Goal: Task Accomplishment & Management: Manage account settings

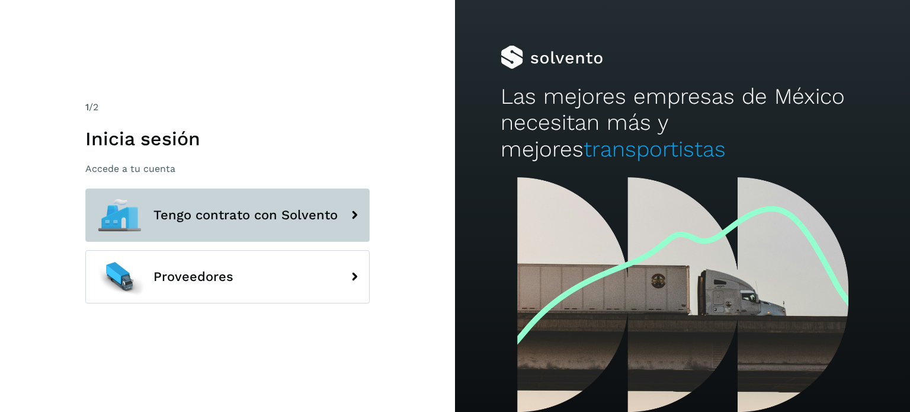
click at [218, 219] on span "Tengo contrato con Solvento" at bounding box center [245, 215] width 184 height 14
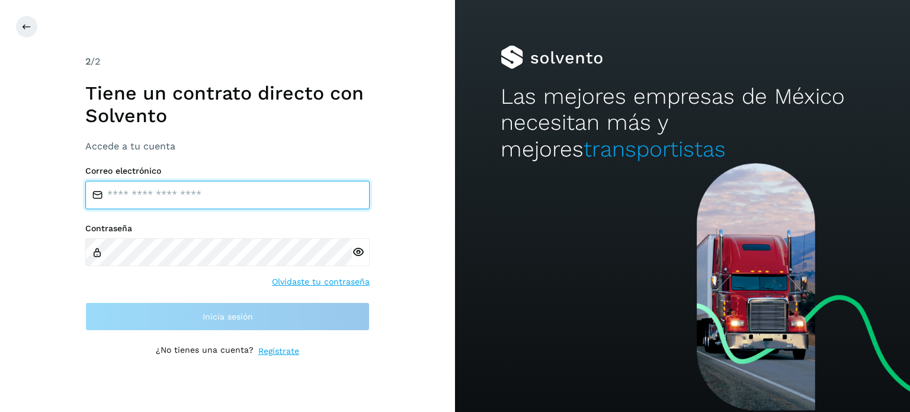
type input "**********"
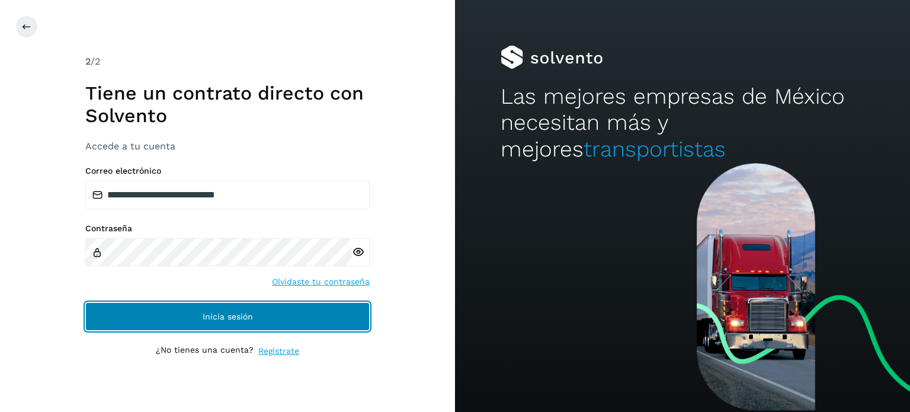
click at [172, 306] on button "Inicia sesión" at bounding box center [227, 316] width 284 height 28
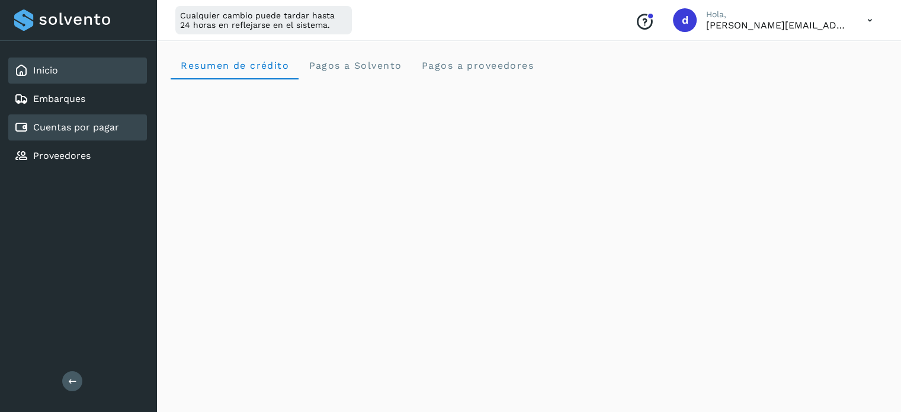
click at [85, 129] on link "Cuentas por pagar" at bounding box center [76, 126] width 86 height 11
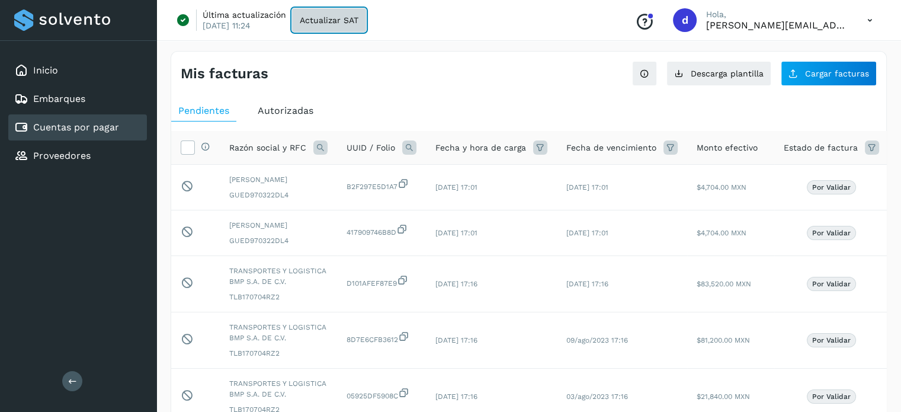
click at [334, 23] on span "Actualizar SAT" at bounding box center [329, 20] width 59 height 8
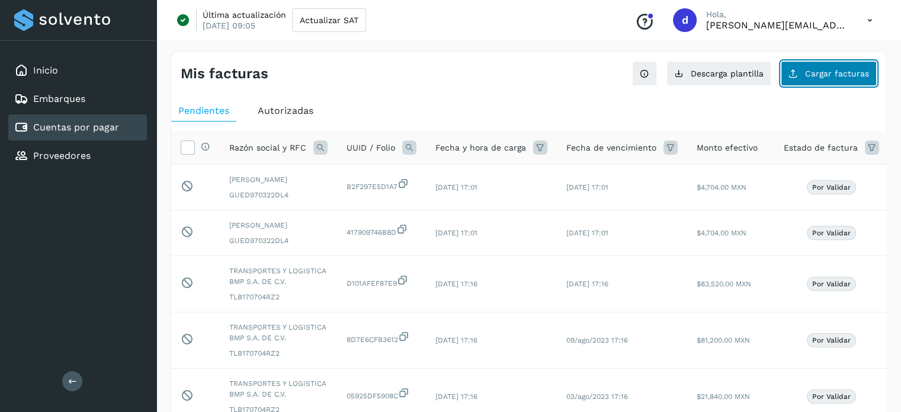
click at [808, 80] on button "Cargar facturas" at bounding box center [829, 73] width 96 height 25
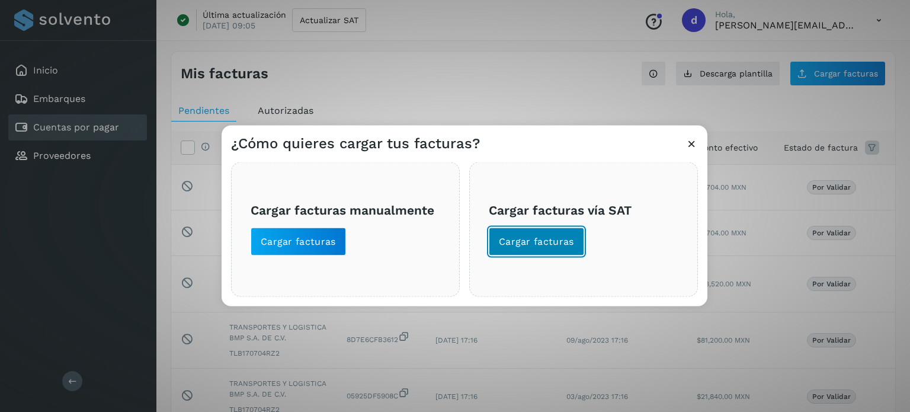
click at [527, 238] on span "Cargar facturas" at bounding box center [536, 241] width 75 height 13
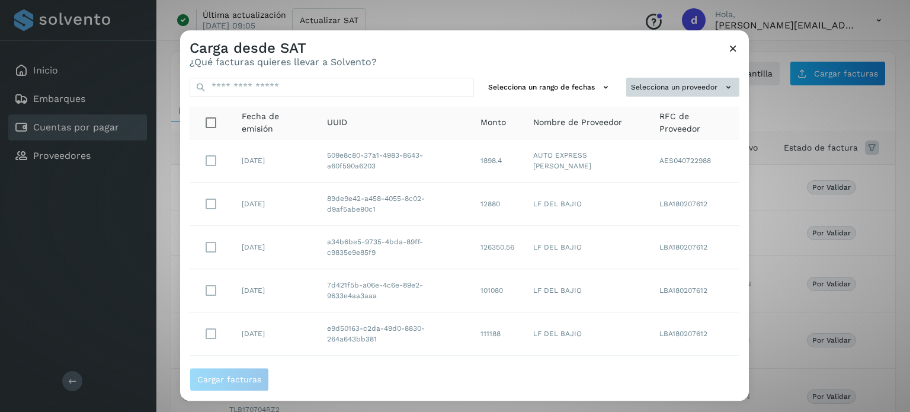
click at [683, 89] on button "Selecciona un proveedor" at bounding box center [682, 88] width 113 height 20
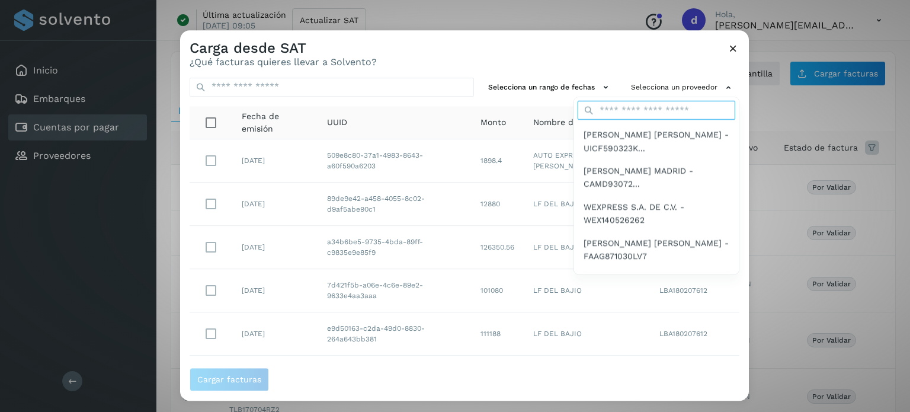
click at [679, 114] on input "text" at bounding box center [657, 110] width 158 height 19
type input "**"
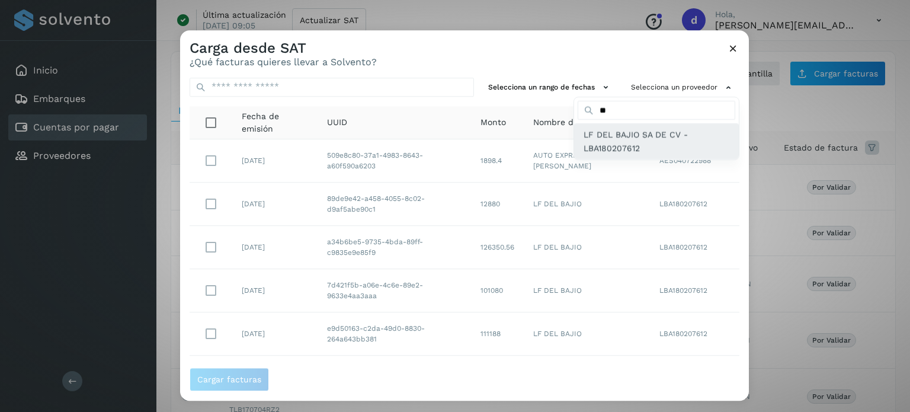
click at [610, 134] on span "LF DEL BAJIO SA DE CV - LBA180207612" at bounding box center [657, 142] width 146 height 27
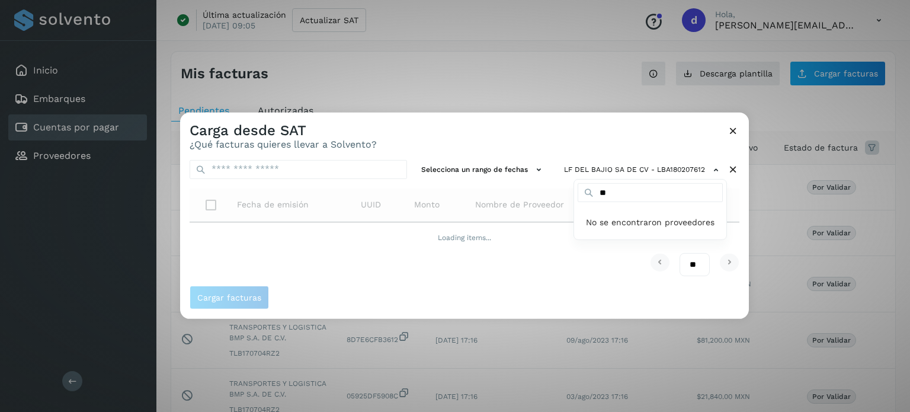
click at [679, 132] on div at bounding box center [635, 318] width 910 height 412
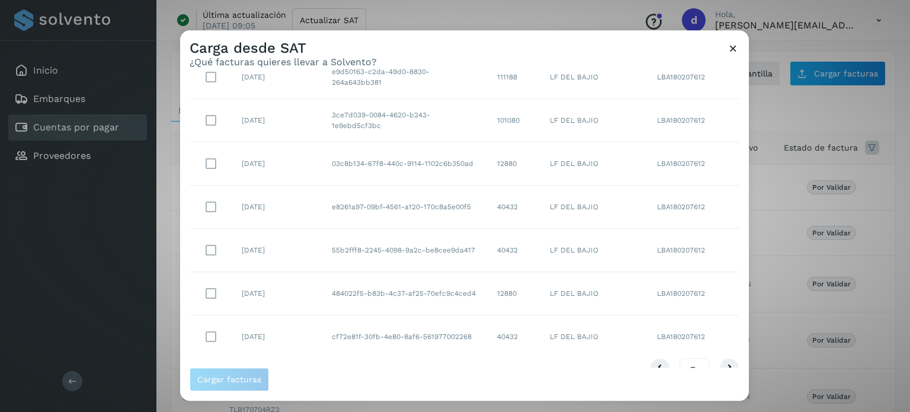
scroll to position [235, 0]
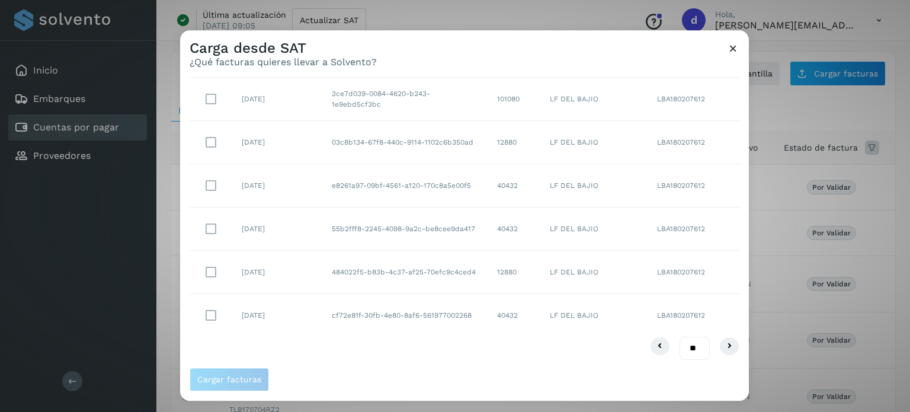
click at [684, 343] on select "** ** **" at bounding box center [695, 348] width 30 height 23
select select "**"
click at [680, 337] on select "** ** **" at bounding box center [695, 348] width 30 height 23
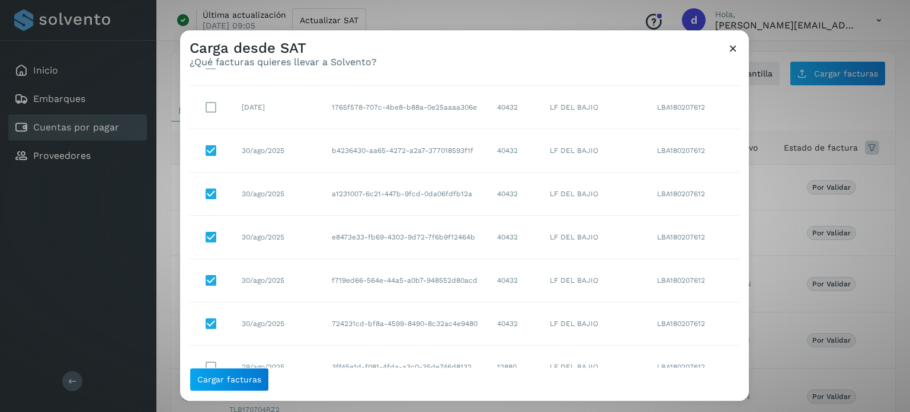
scroll to position [1486, 0]
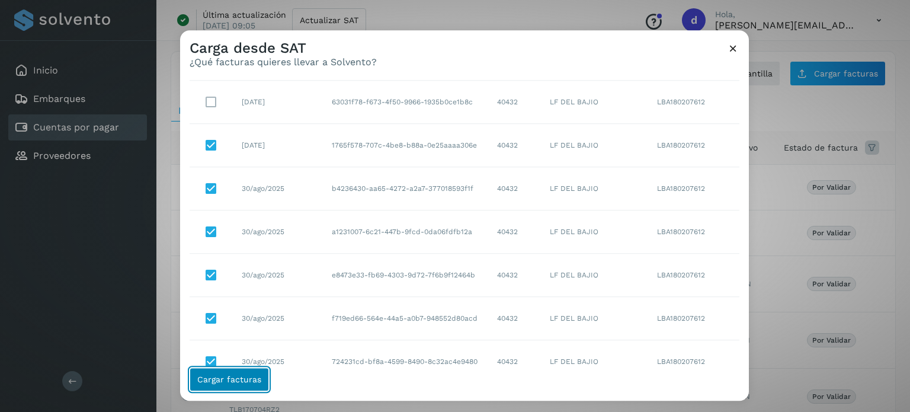
click at [253, 377] on span "Cargar facturas" at bounding box center [229, 379] width 64 height 8
click at [251, 379] on span "Cargar facturas" at bounding box center [229, 379] width 64 height 8
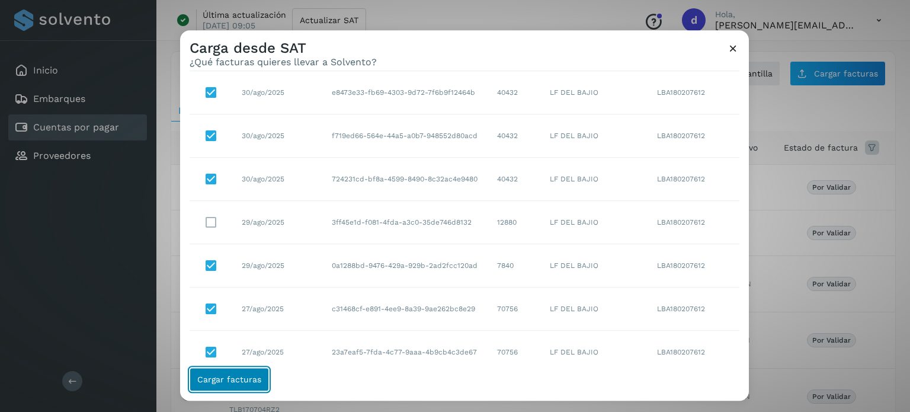
scroll to position [1960, 0]
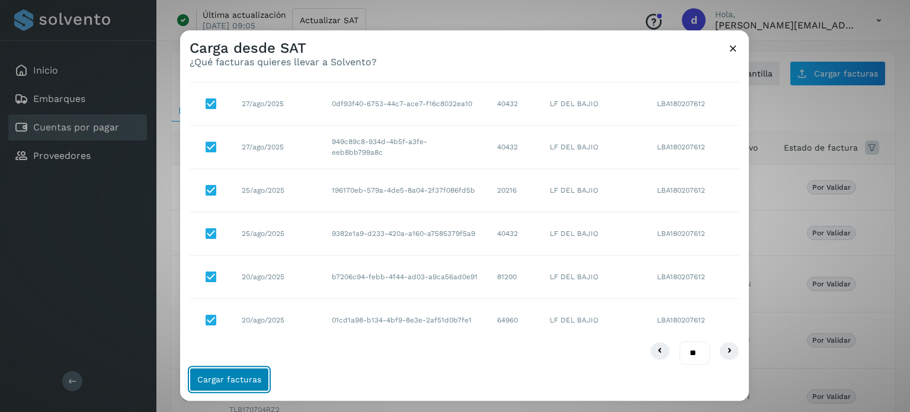
click at [232, 377] on span "Cargar facturas" at bounding box center [229, 379] width 64 height 8
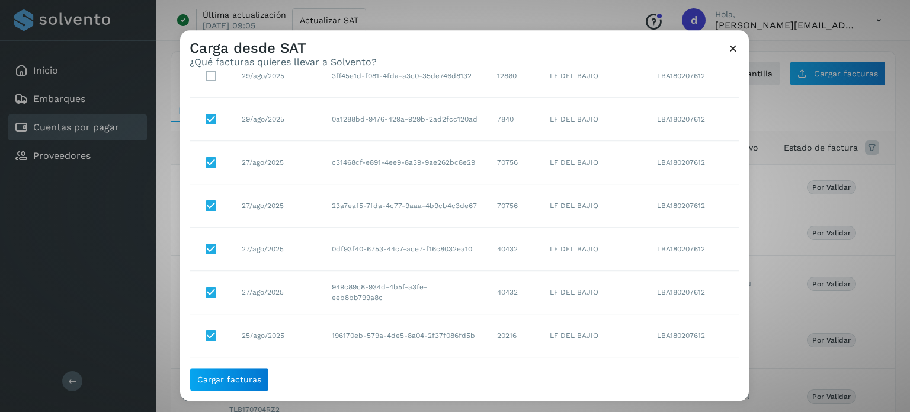
scroll to position [1783, 0]
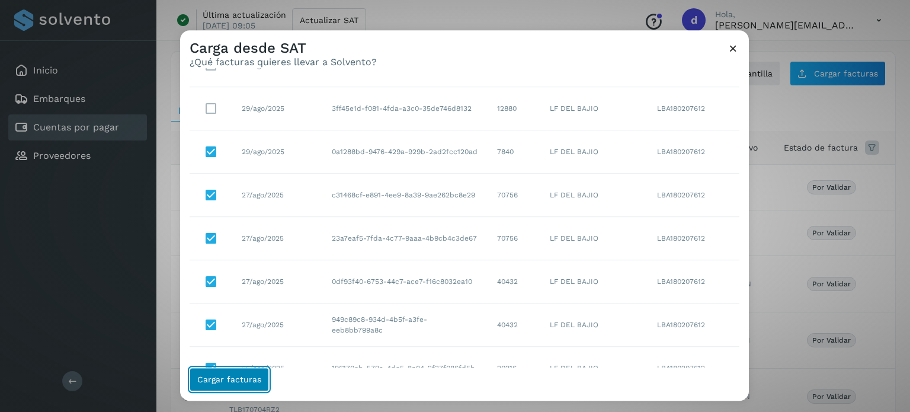
click at [237, 383] on span "Cargar facturas" at bounding box center [229, 379] width 64 height 8
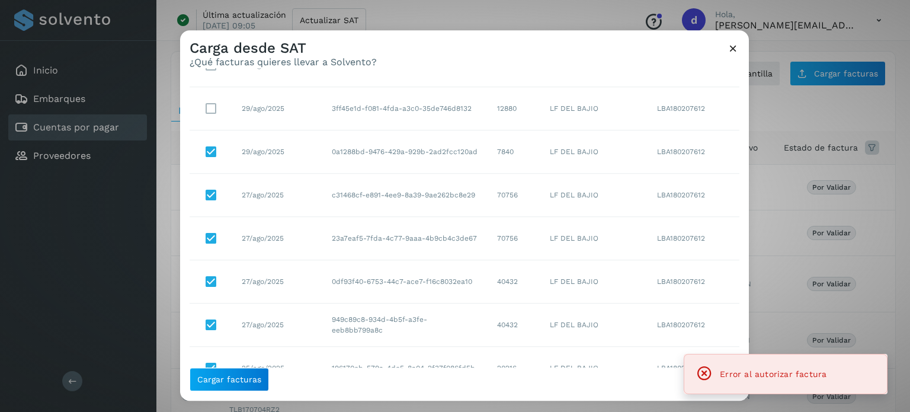
click at [734, 45] on icon at bounding box center [733, 48] width 12 height 12
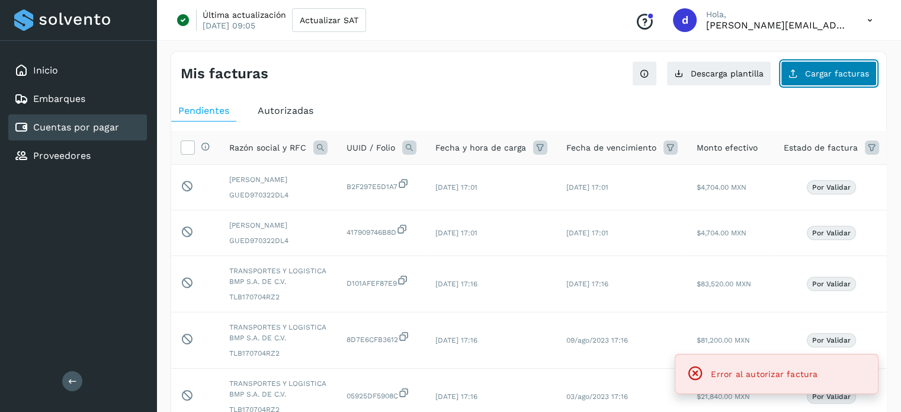
click at [813, 73] on span "Cargar facturas" at bounding box center [837, 73] width 64 height 8
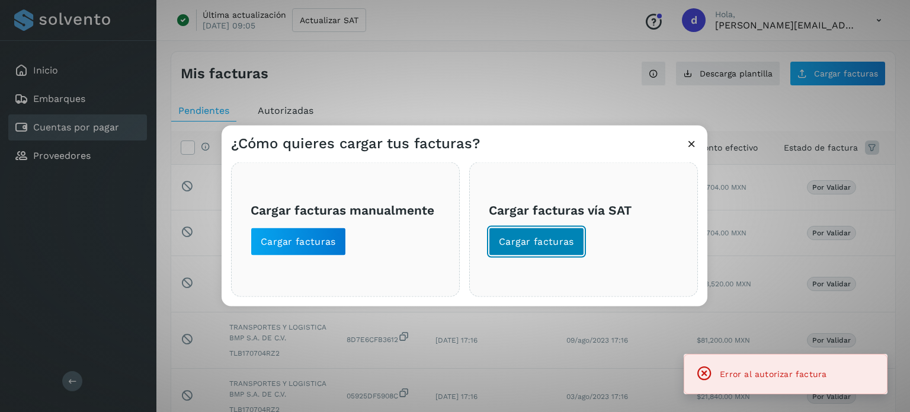
click at [521, 239] on span "Cargar facturas" at bounding box center [536, 241] width 75 height 13
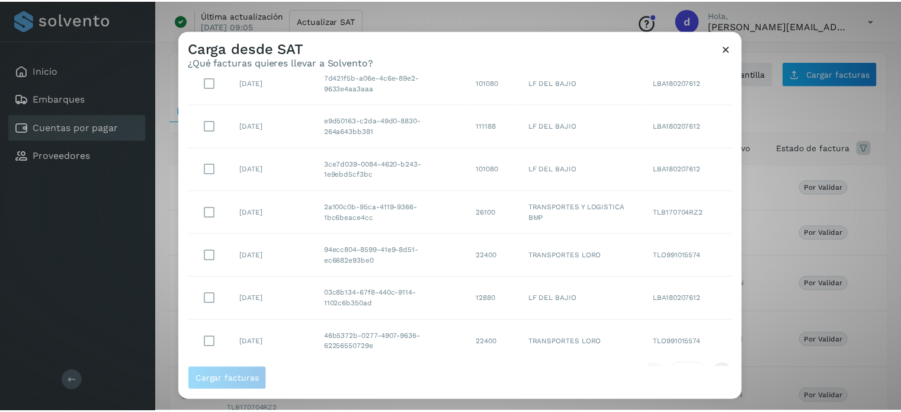
scroll to position [235, 0]
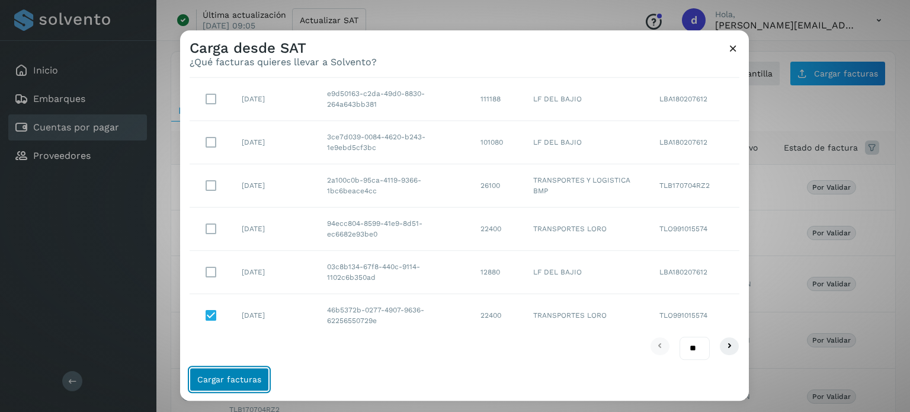
click at [237, 380] on span "Cargar facturas" at bounding box center [229, 379] width 64 height 8
click at [257, 380] on span "Cargar facturas" at bounding box center [229, 379] width 64 height 8
click at [238, 375] on span "Cargar facturas" at bounding box center [229, 379] width 64 height 8
click at [182, 3] on div "Carga desde SAT ¿Qué facturas quieres llevar a Solvento? Selecciona un rango de…" at bounding box center [455, 206] width 910 height 412
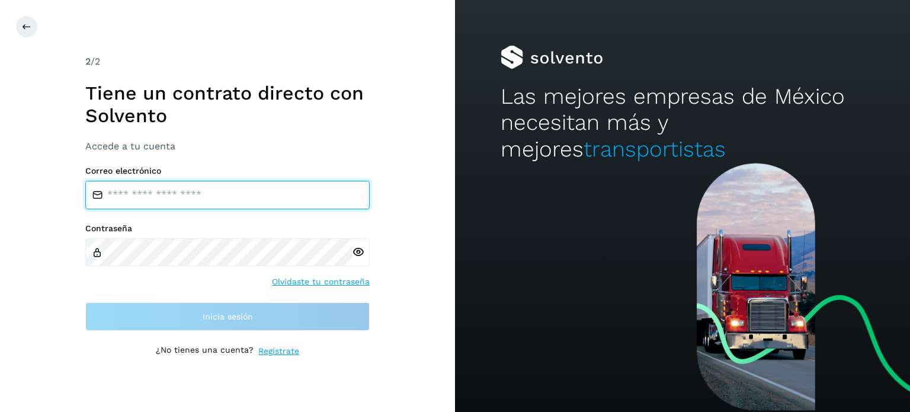
type input "**********"
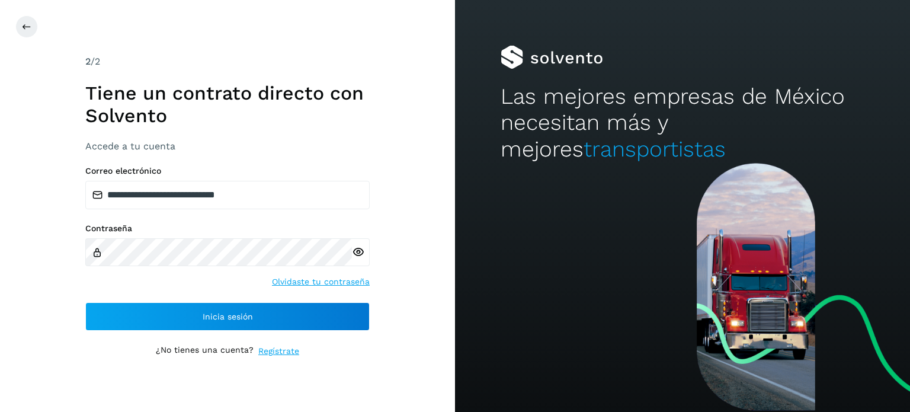
click at [82, 357] on div "**********" at bounding box center [227, 206] width 455 height 412
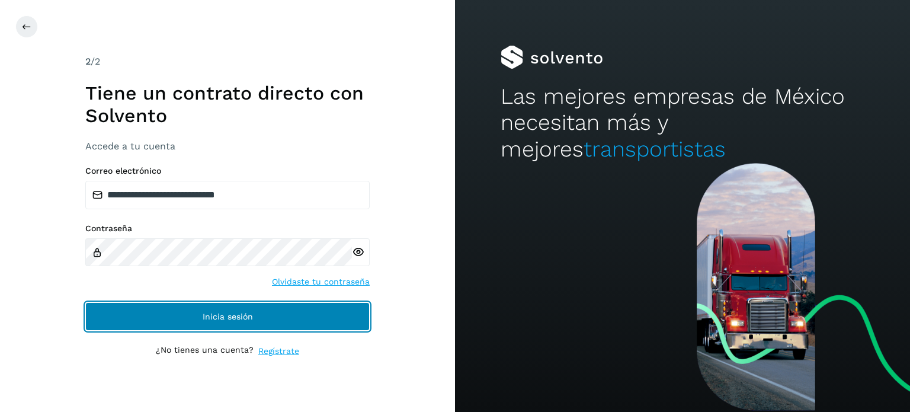
click at [127, 321] on button "Inicia sesión" at bounding box center [227, 316] width 284 height 28
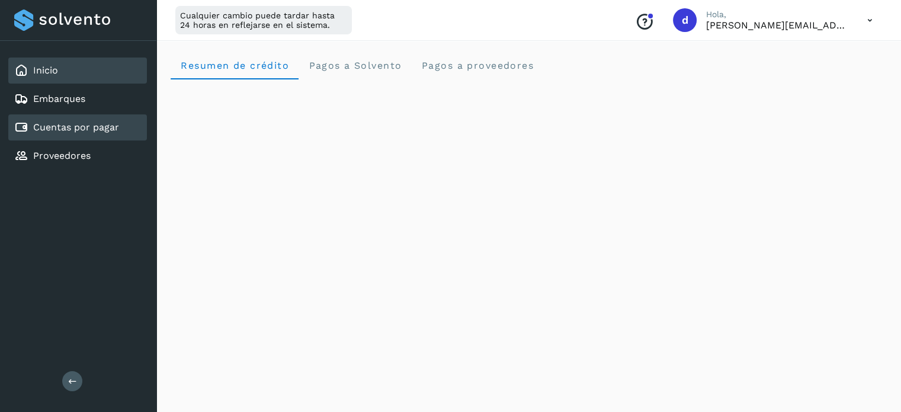
click at [97, 137] on div "Cuentas por pagar" at bounding box center [77, 127] width 139 height 26
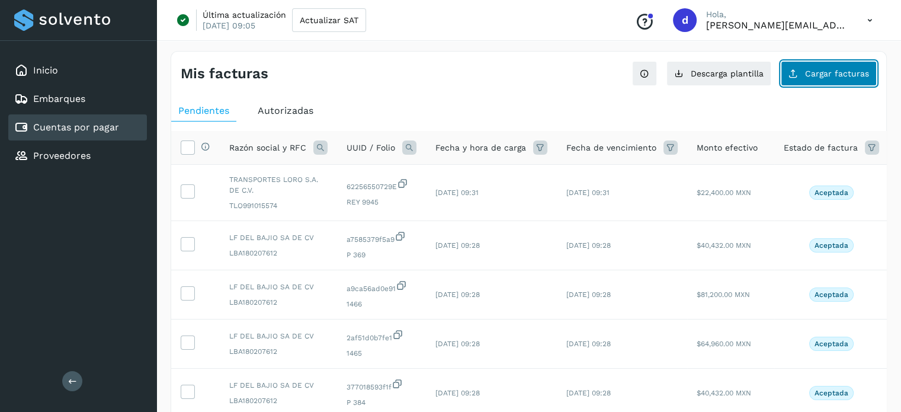
click at [811, 69] on span "Cargar facturas" at bounding box center [837, 73] width 64 height 8
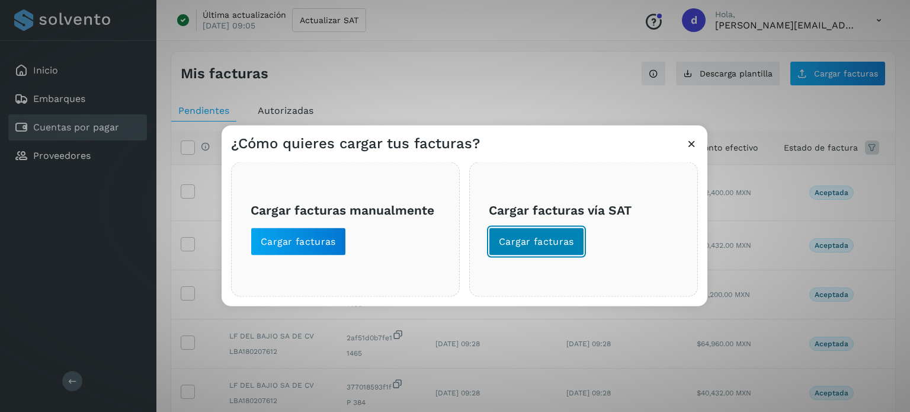
click at [532, 250] on button "Cargar facturas" at bounding box center [536, 241] width 95 height 28
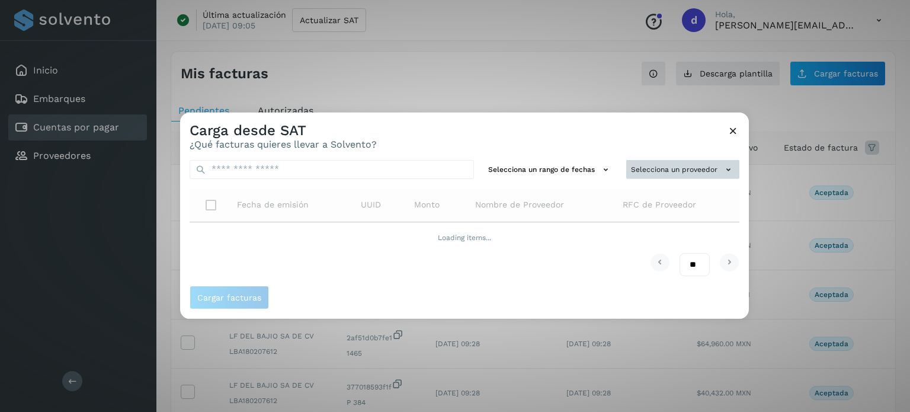
click at [710, 166] on button "Selecciona un proveedor" at bounding box center [682, 169] width 113 height 20
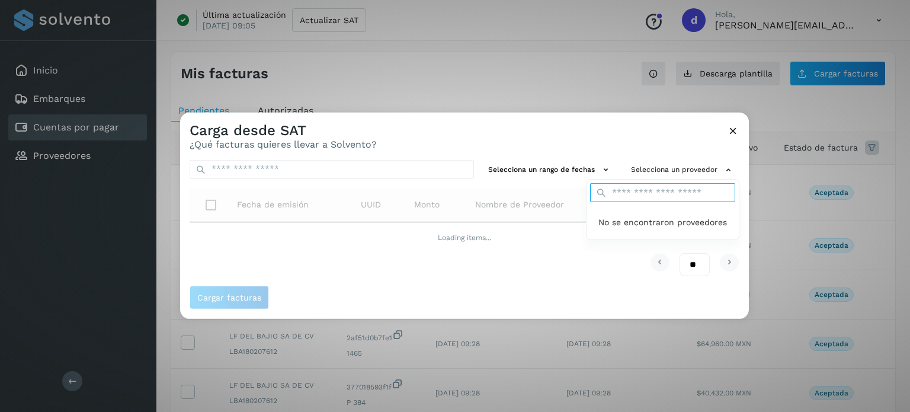
click at [648, 191] on div "No se encontraron proveedores" at bounding box center [662, 209] width 153 height 61
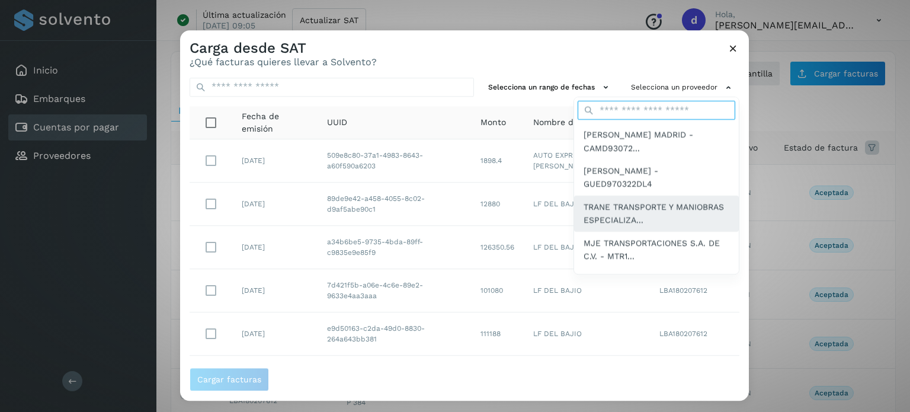
type input "**"
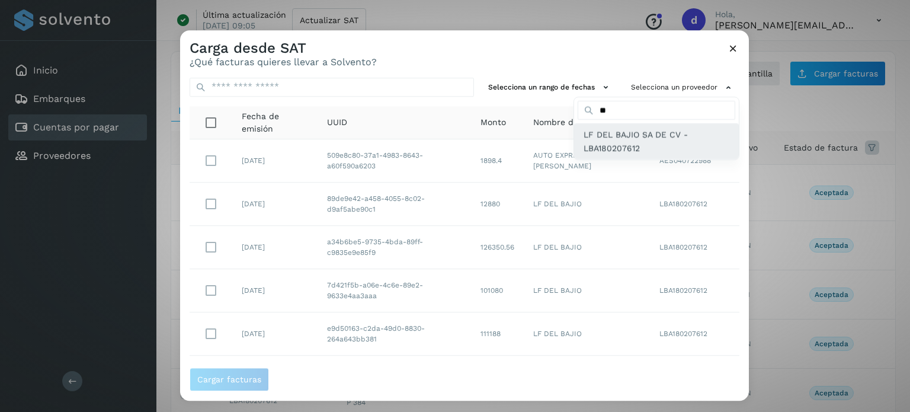
click at [623, 139] on span "LF DEL BAJIO SA DE CV - LBA180207612" at bounding box center [657, 142] width 146 height 27
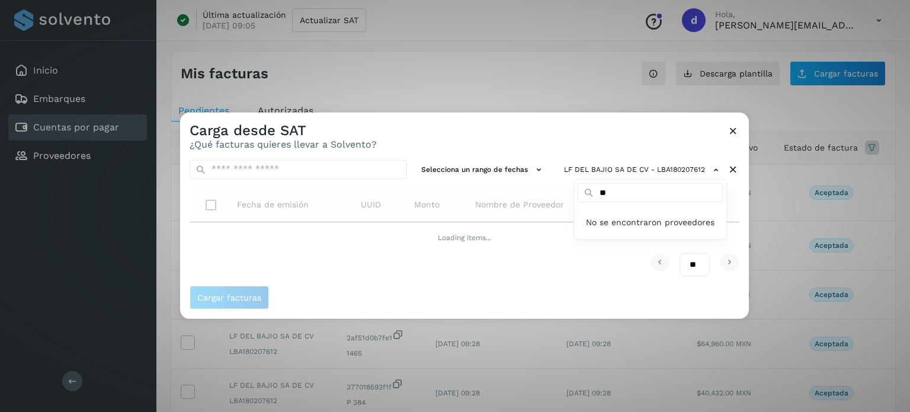
click at [608, 300] on div at bounding box center [635, 318] width 910 height 412
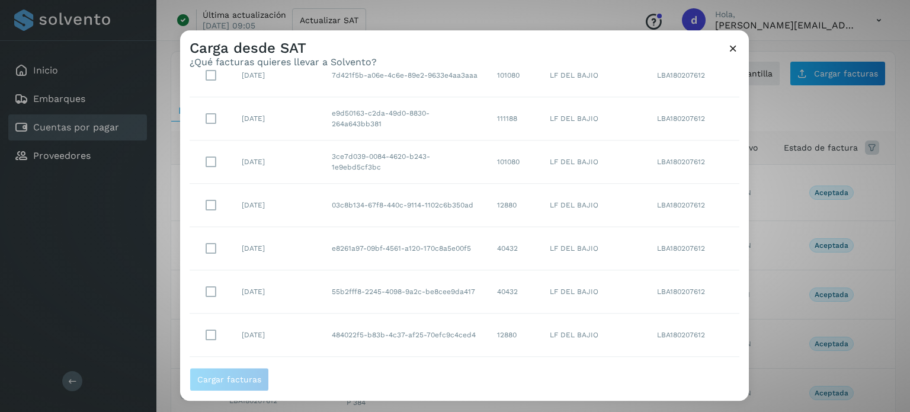
scroll to position [235, 0]
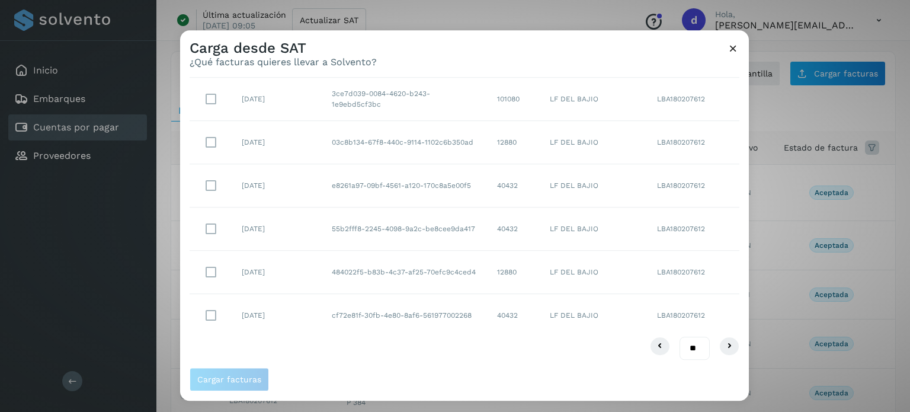
click at [685, 351] on select "** ** **" at bounding box center [695, 348] width 30 height 23
select select "**"
click at [680, 337] on select "** ** **" at bounding box center [695, 348] width 30 height 23
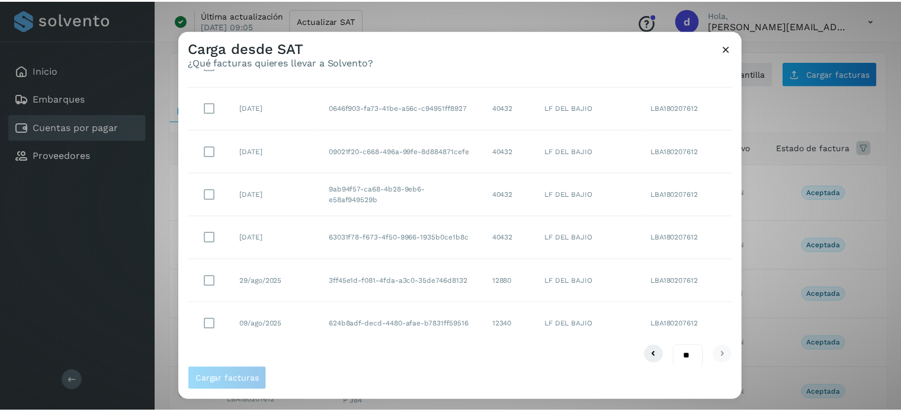
scroll to position [1270, 0]
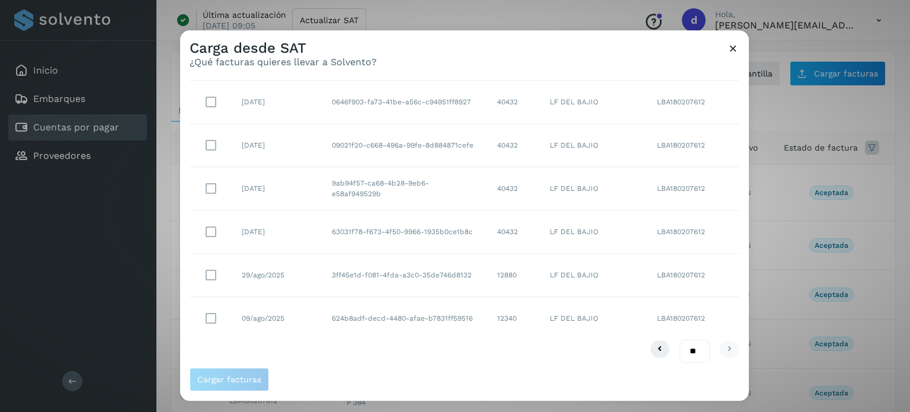
click at [735, 45] on icon at bounding box center [733, 48] width 12 height 12
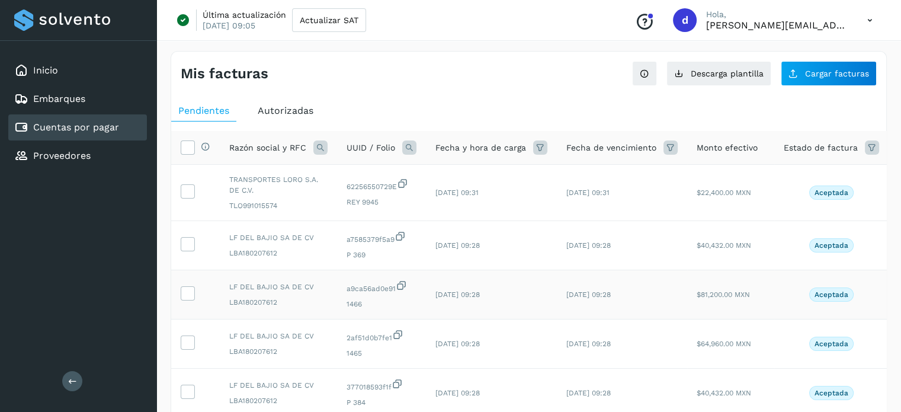
scroll to position [0, 0]
click at [870, 148] on icon at bounding box center [872, 147] width 14 height 14
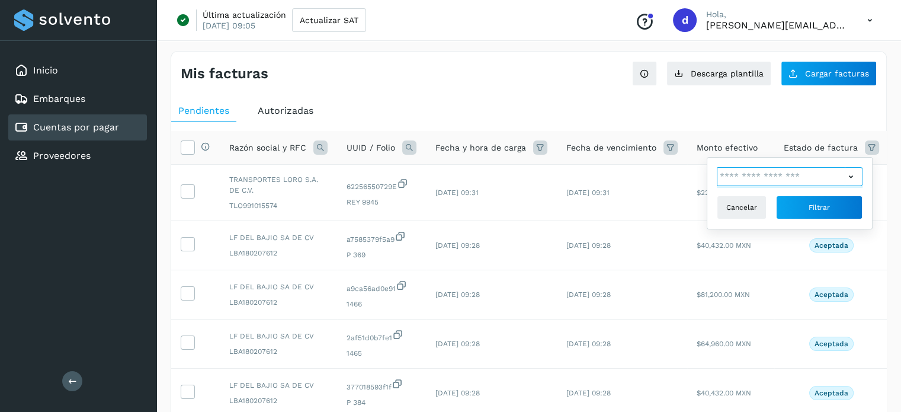
click at [808, 180] on input "text" at bounding box center [781, 176] width 128 height 19
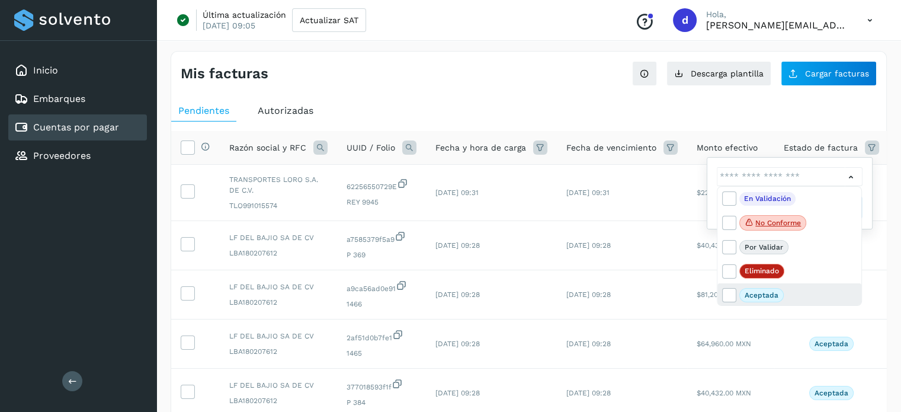
click at [757, 295] on p "Aceptada" at bounding box center [762, 295] width 34 height 8
click at [731, 295] on icon at bounding box center [729, 295] width 12 height 12
type input "**********"
click at [764, 115] on div at bounding box center [450, 206] width 901 height 412
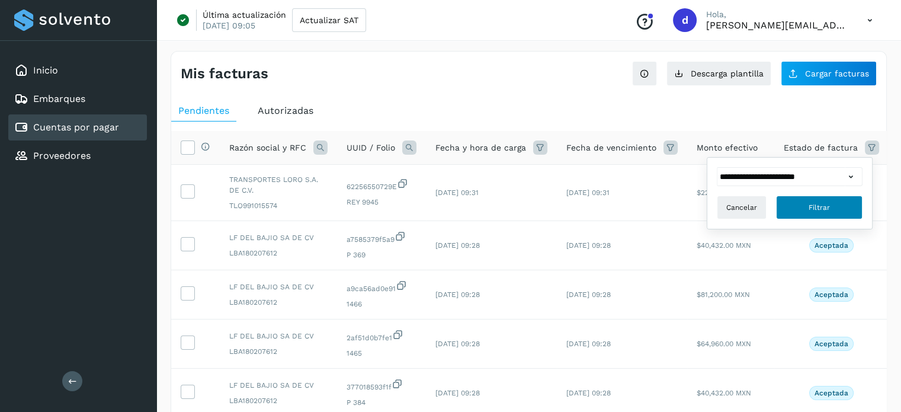
click at [820, 210] on span "Filtrar" at bounding box center [819, 207] width 21 height 11
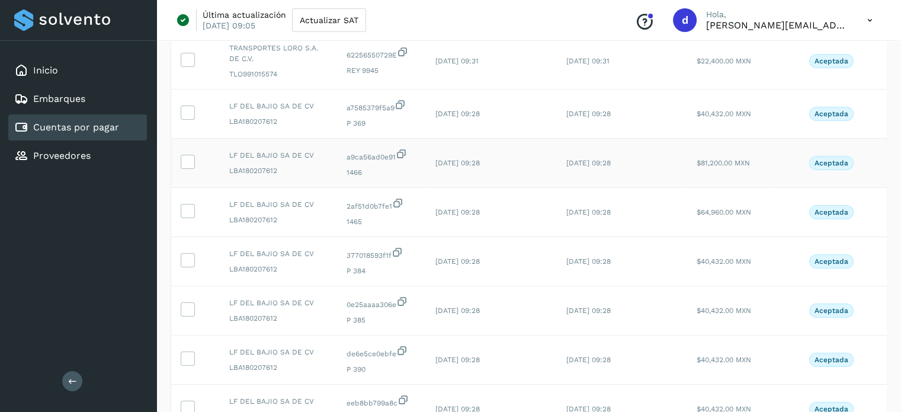
scroll to position [178, 0]
click at [188, 111] on icon at bounding box center [187, 111] width 12 height 12
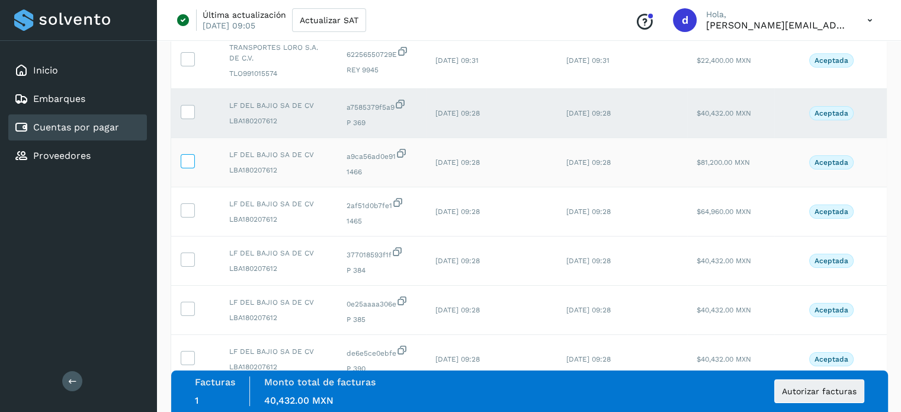
click at [190, 161] on icon at bounding box center [187, 160] width 12 height 12
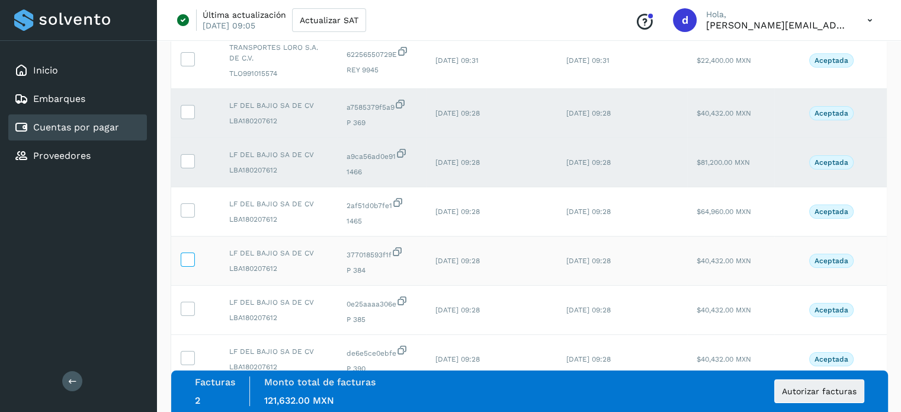
drag, startPoint x: 192, startPoint y: 212, endPoint x: 188, endPoint y: 258, distance: 45.8
click at [192, 212] on icon at bounding box center [187, 209] width 12 height 12
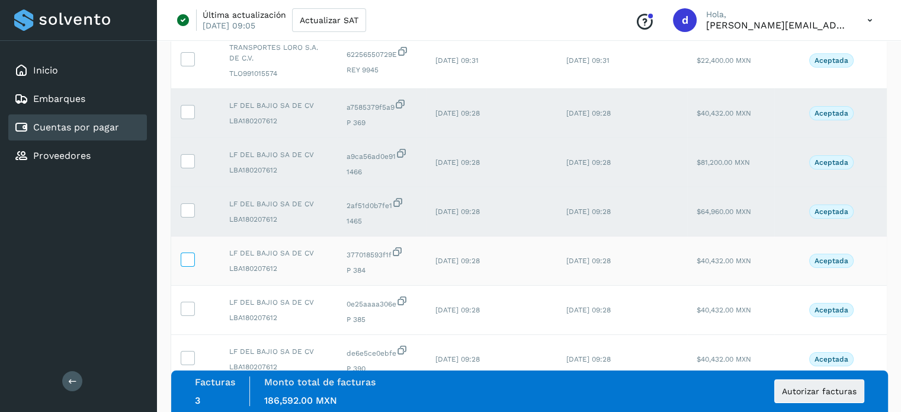
click at [188, 263] on icon at bounding box center [187, 258] width 12 height 12
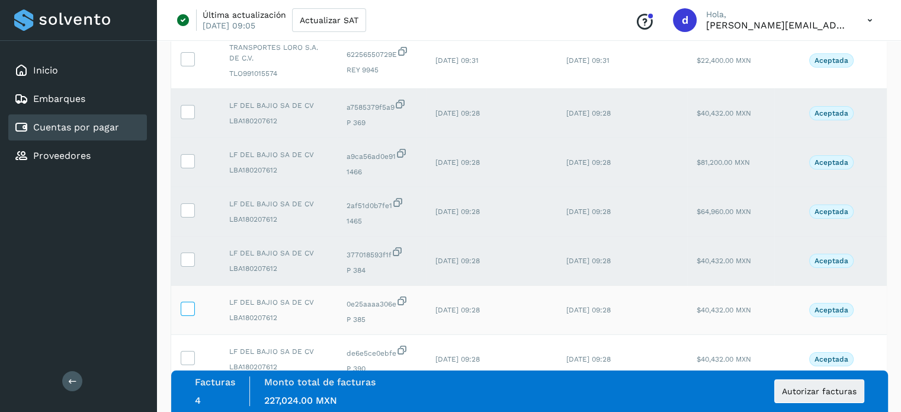
click at [188, 309] on icon at bounding box center [187, 308] width 12 height 12
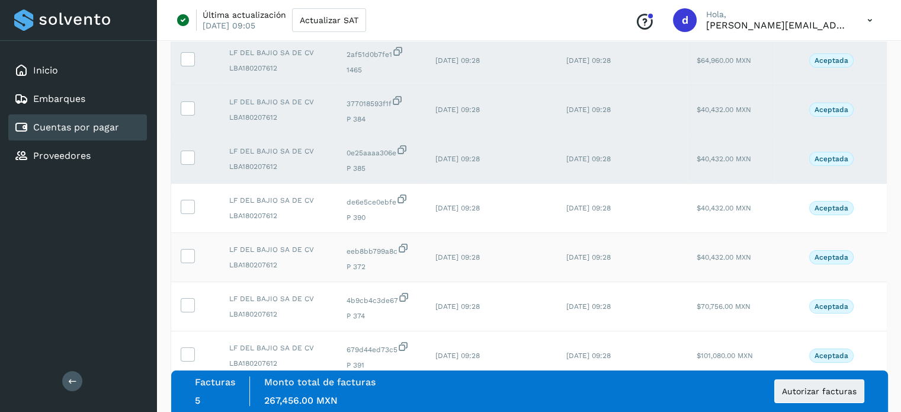
scroll to position [356, 0]
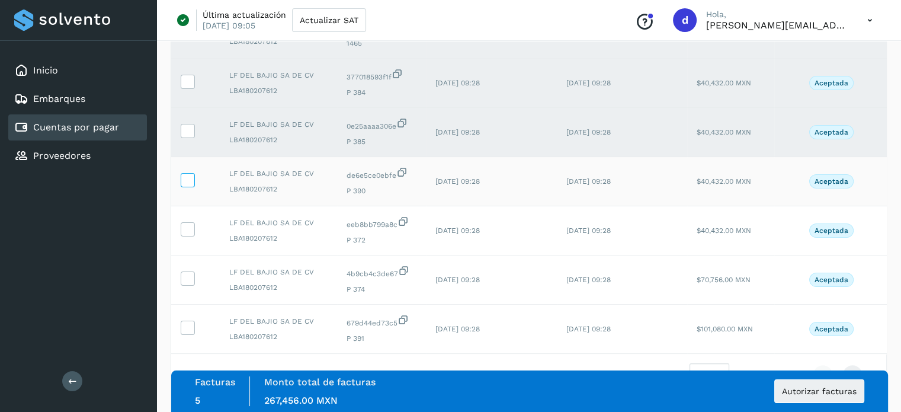
click at [184, 178] on icon at bounding box center [187, 179] width 12 height 12
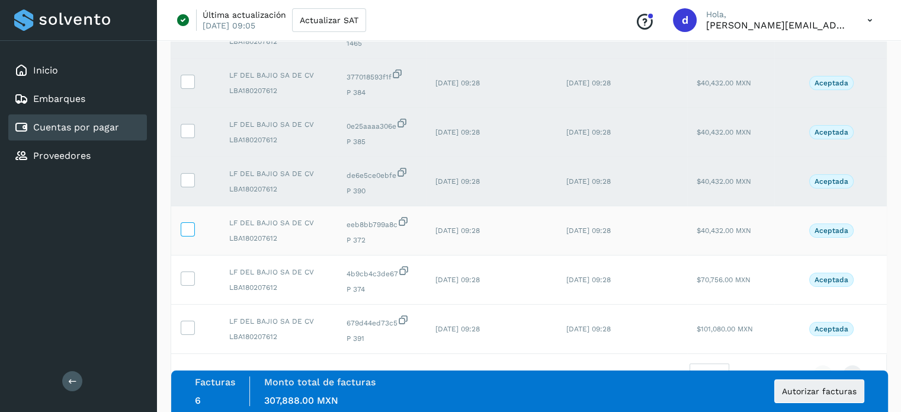
click at [185, 229] on icon at bounding box center [187, 228] width 12 height 12
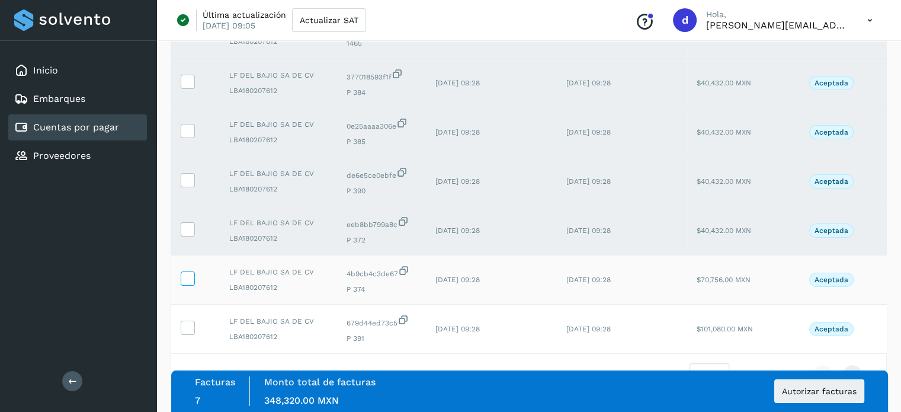
click at [184, 281] on icon at bounding box center [187, 277] width 12 height 12
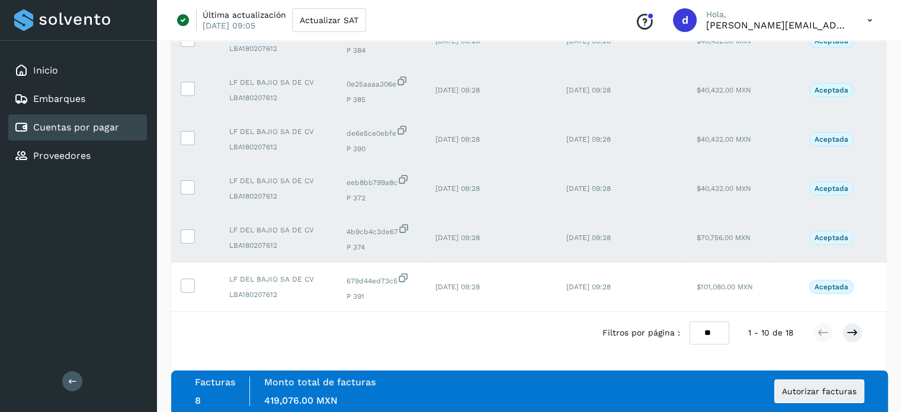
scroll to position [407, 0]
click at [193, 279] on icon at bounding box center [187, 285] width 12 height 12
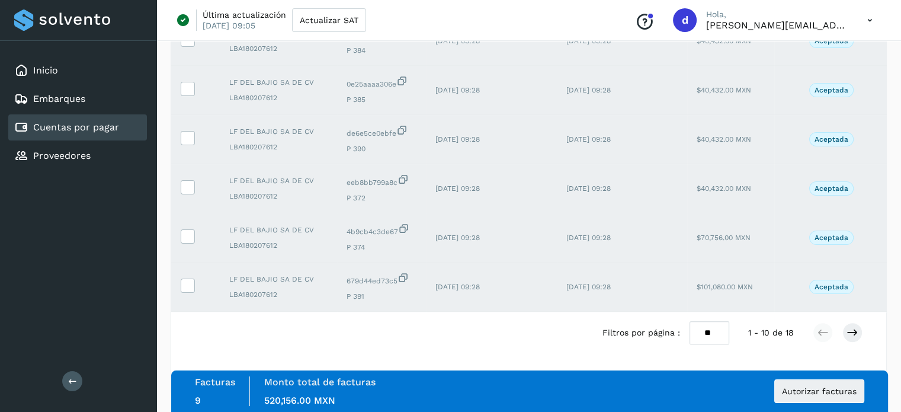
click at [705, 334] on select "** ** **" at bounding box center [710, 332] width 40 height 23
select select "**"
click at [690, 321] on select "** ** **" at bounding box center [710, 332] width 40 height 23
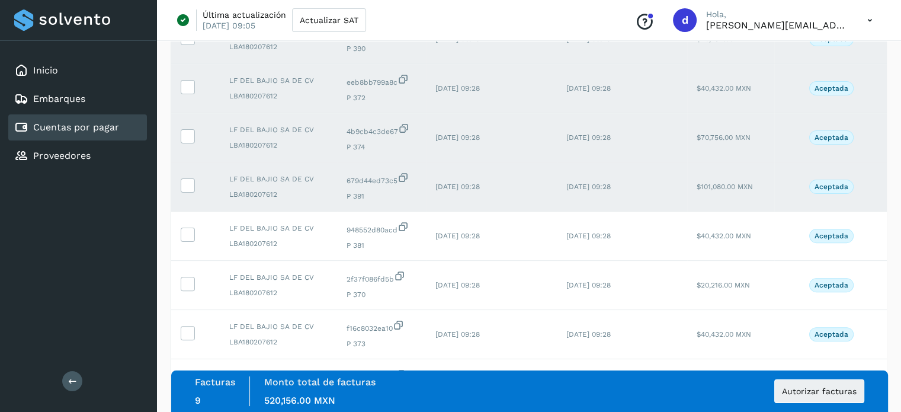
scroll to position [525, 0]
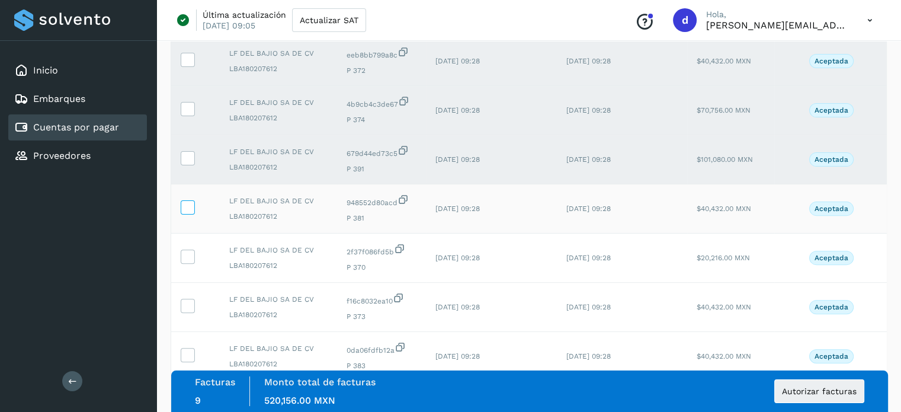
click at [188, 209] on icon at bounding box center [187, 206] width 12 height 12
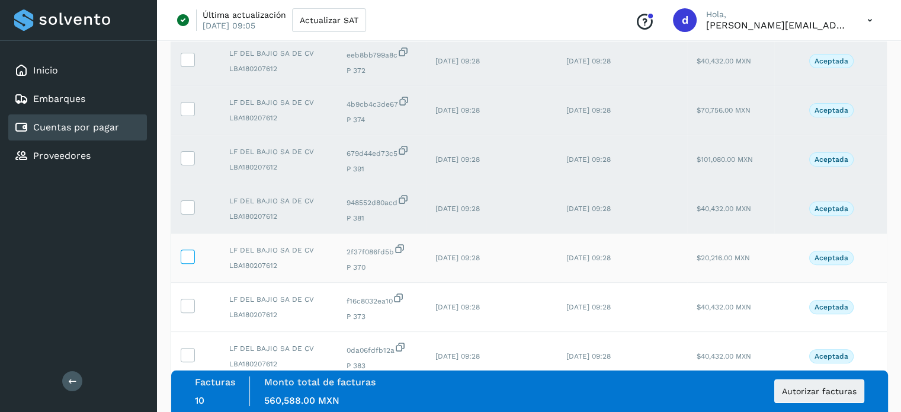
click at [190, 264] on label at bounding box center [188, 256] width 14 height 14
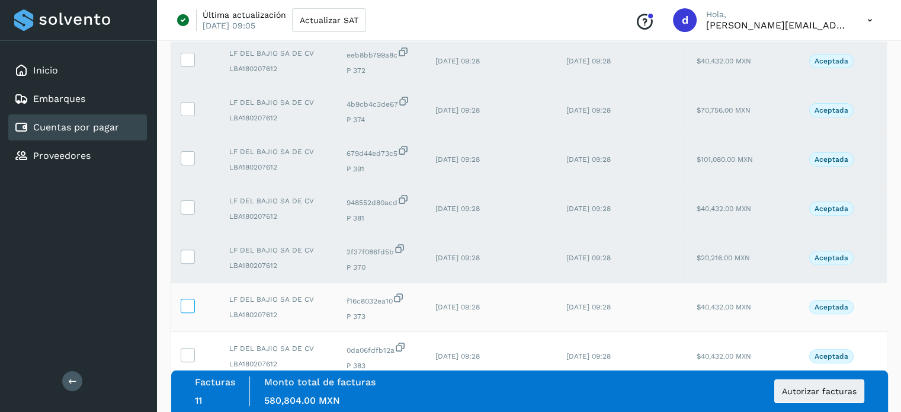
click at [187, 305] on icon at bounding box center [187, 305] width 12 height 12
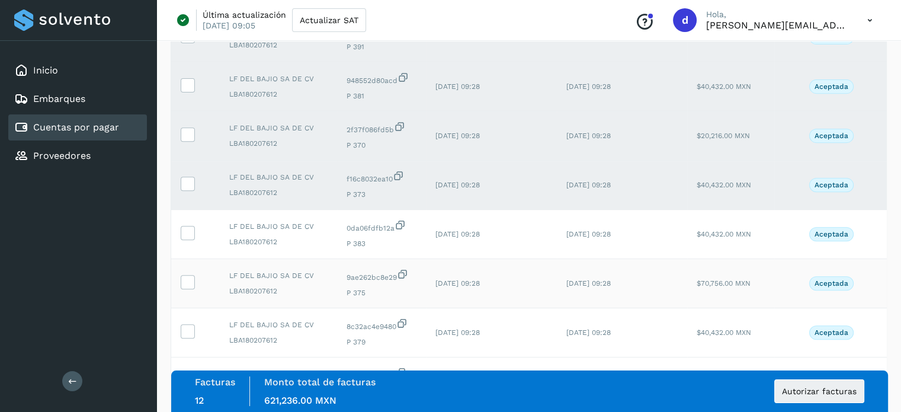
scroll to position [762, 0]
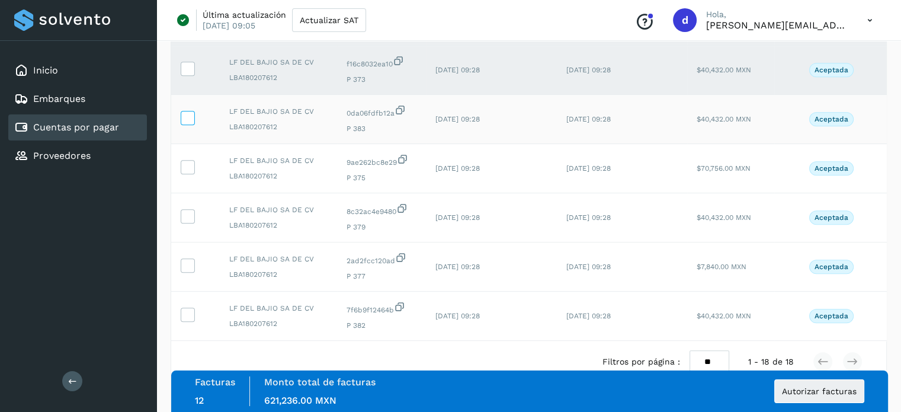
click at [185, 114] on icon at bounding box center [187, 117] width 12 height 12
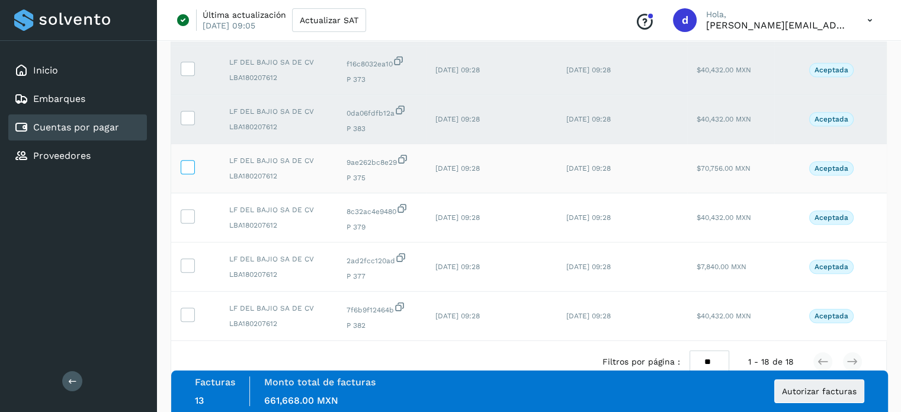
click at [185, 166] on icon at bounding box center [187, 166] width 12 height 12
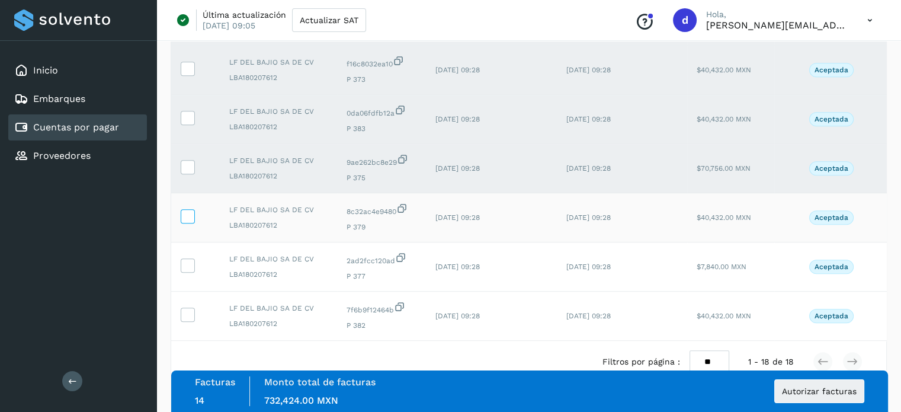
click at [189, 219] on icon at bounding box center [187, 215] width 12 height 12
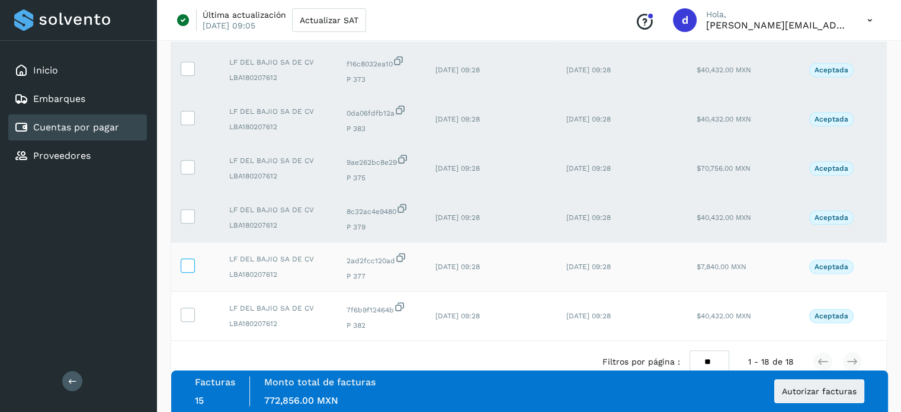
click at [185, 269] on icon at bounding box center [187, 264] width 12 height 12
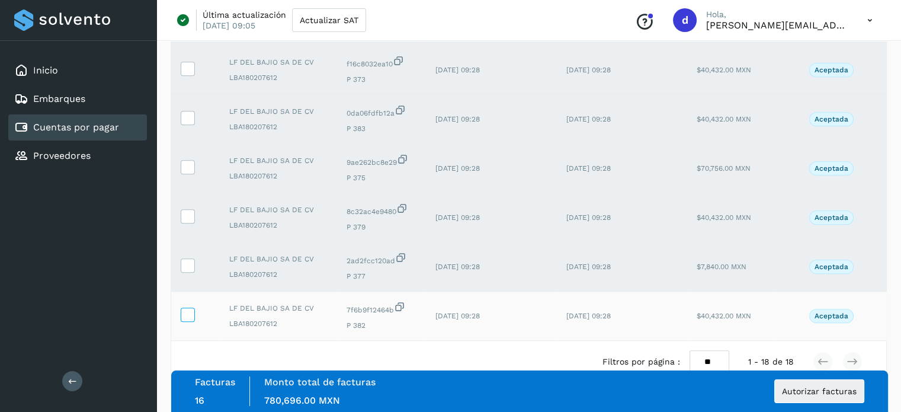
click at [190, 313] on icon at bounding box center [187, 314] width 12 height 12
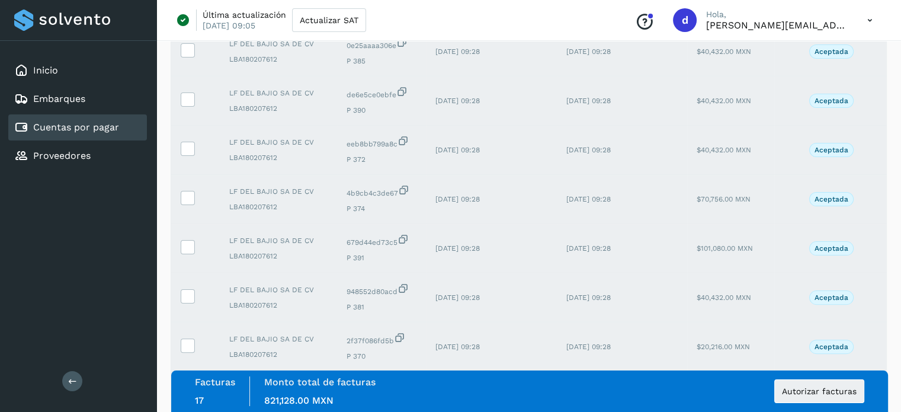
scroll to position [446, 0]
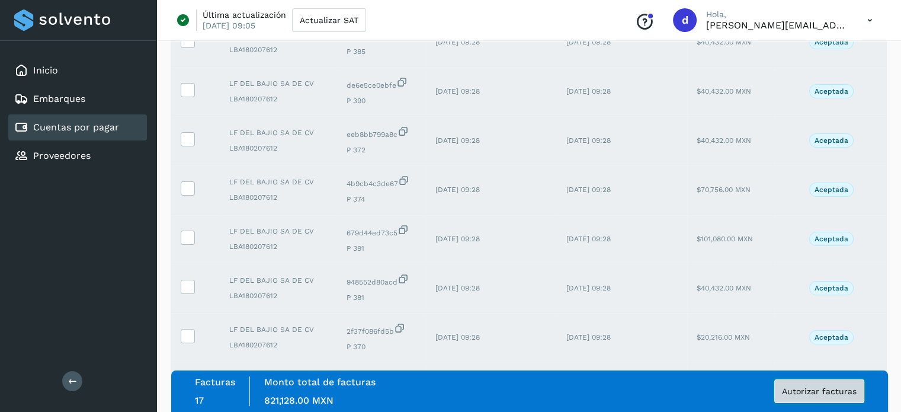
click at [819, 395] on span "Autorizar facturas" at bounding box center [819, 391] width 75 height 8
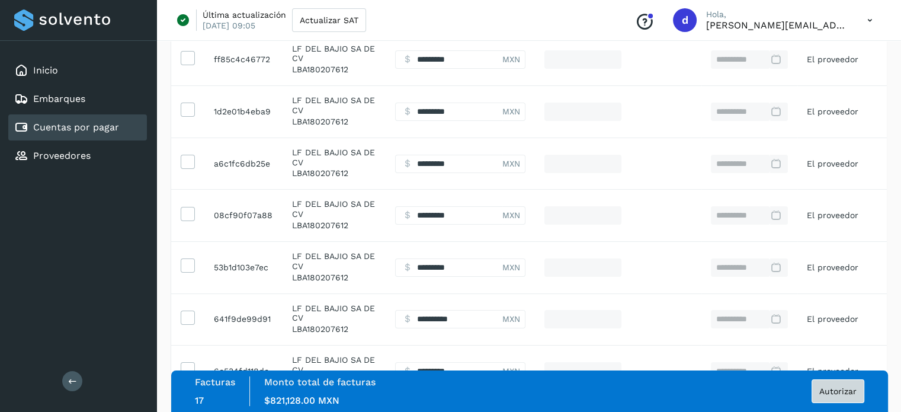
scroll to position [392, 0]
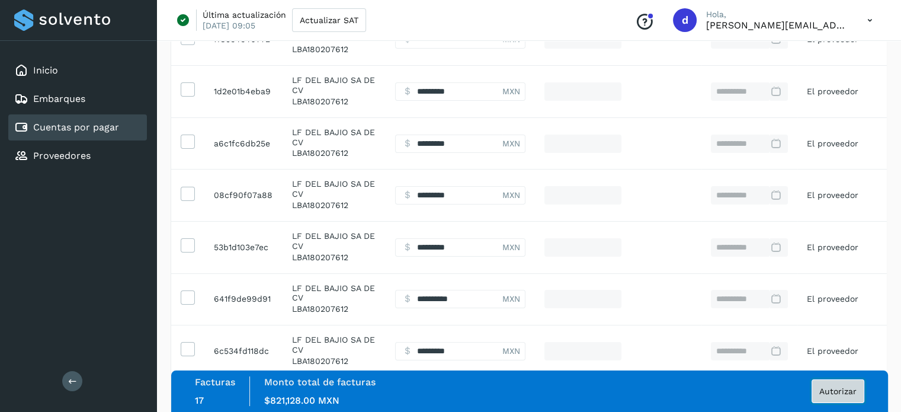
click at [839, 393] on span "Autorizar" at bounding box center [838, 391] width 37 height 8
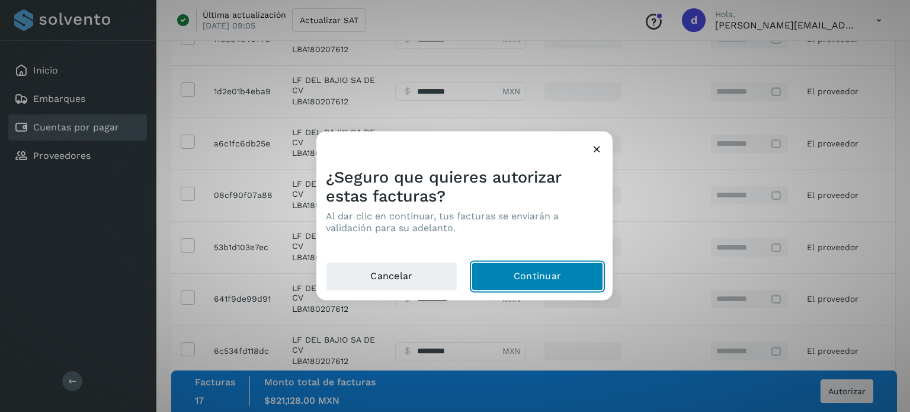
click at [523, 271] on button "Continuar" at bounding box center [538, 276] width 132 height 28
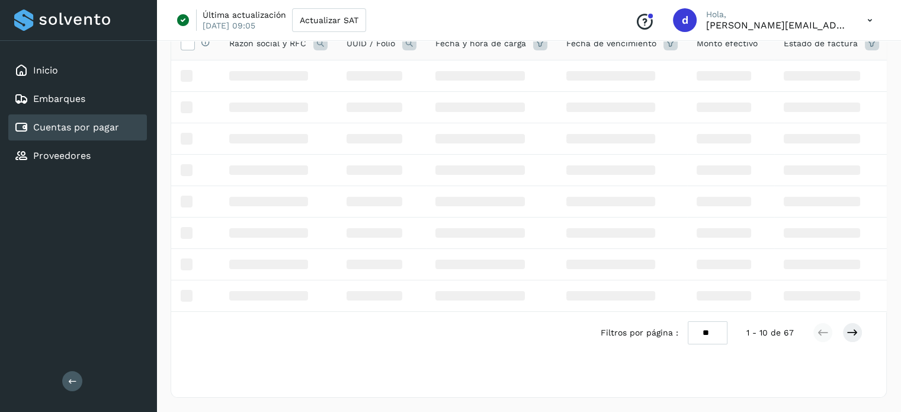
scroll to position [361, 0]
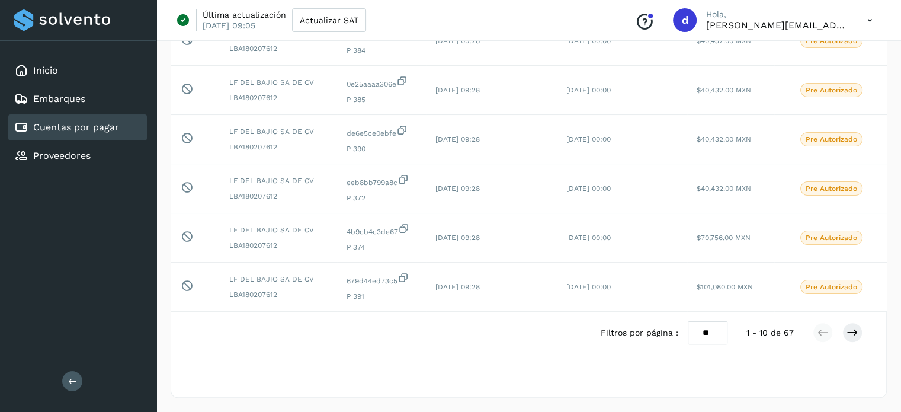
click at [226, 364] on div "Selecciona una fecha" at bounding box center [528, 364] width 715 height 20
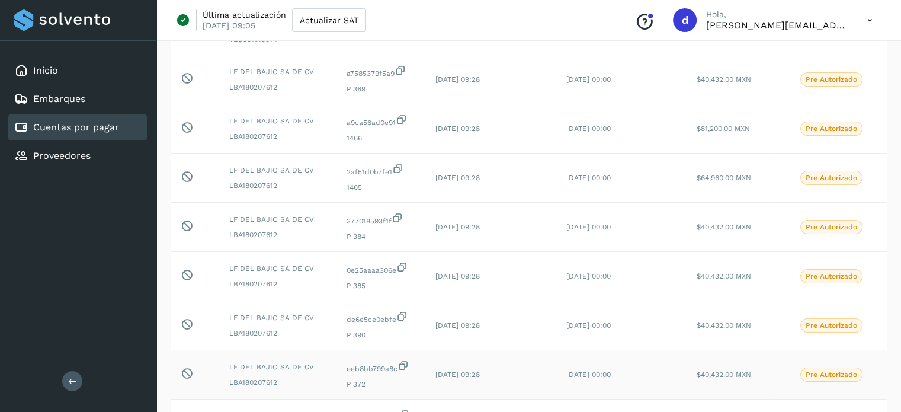
scroll to position [0, 0]
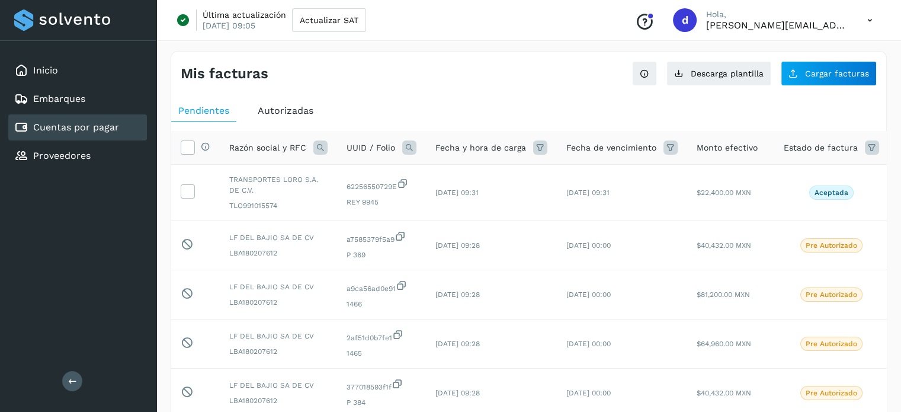
click at [162, 72] on div "Mis facturas Ver instrucciones para cargar Facturas Descarga plantilla Cargar f…" at bounding box center [528, 400] width 745 height 727
click at [212, 52] on div "Mis facturas Ver instrucciones para cargar Facturas Descarga plantilla Cargar f…" at bounding box center [528, 69] width 715 height 34
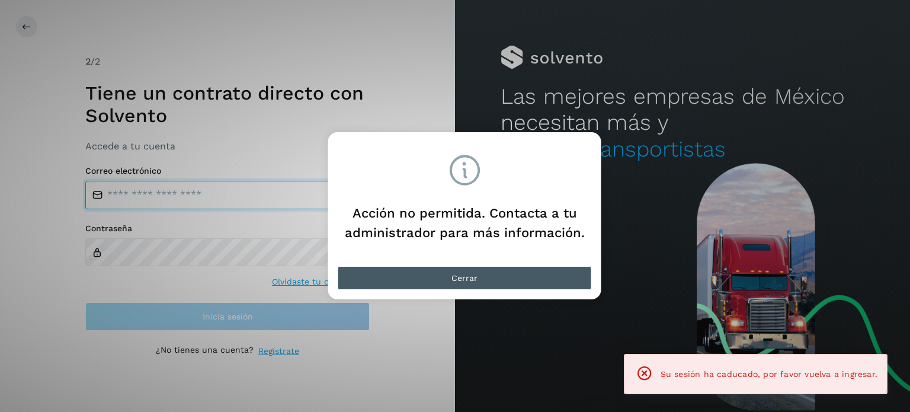
type input "**********"
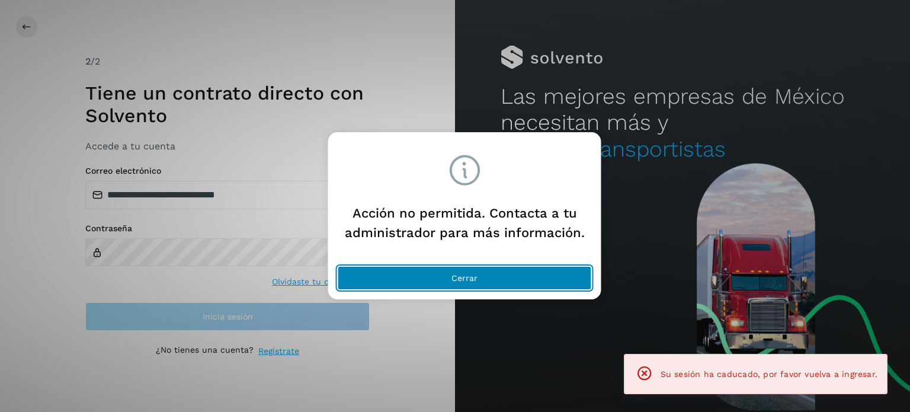
click at [443, 271] on button "Cerrar" at bounding box center [465, 278] width 254 height 24
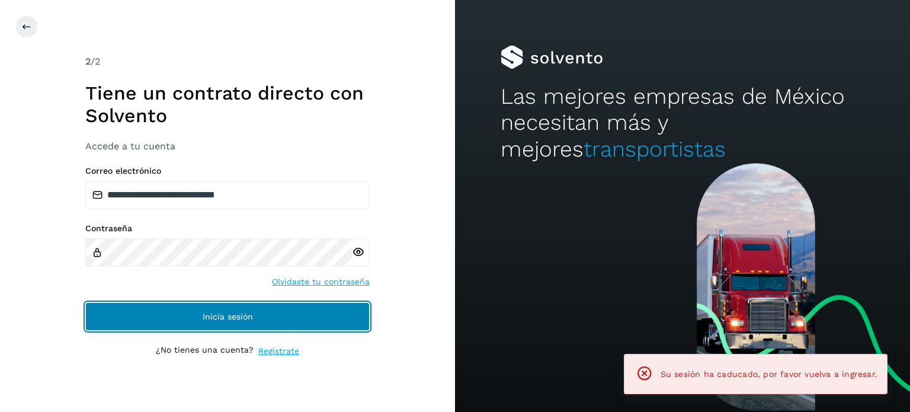
click at [273, 323] on button "Inicia sesión" at bounding box center [227, 316] width 284 height 28
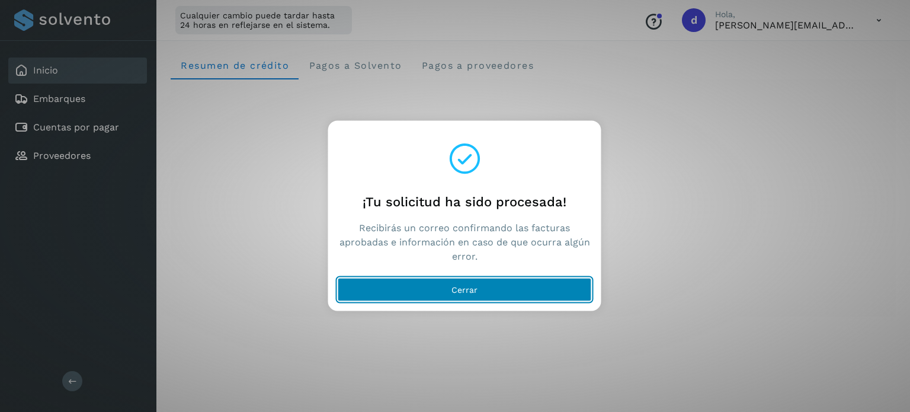
click at [492, 289] on button "Cerrar" at bounding box center [465, 289] width 254 height 24
